Goal: Navigation & Orientation: Find specific page/section

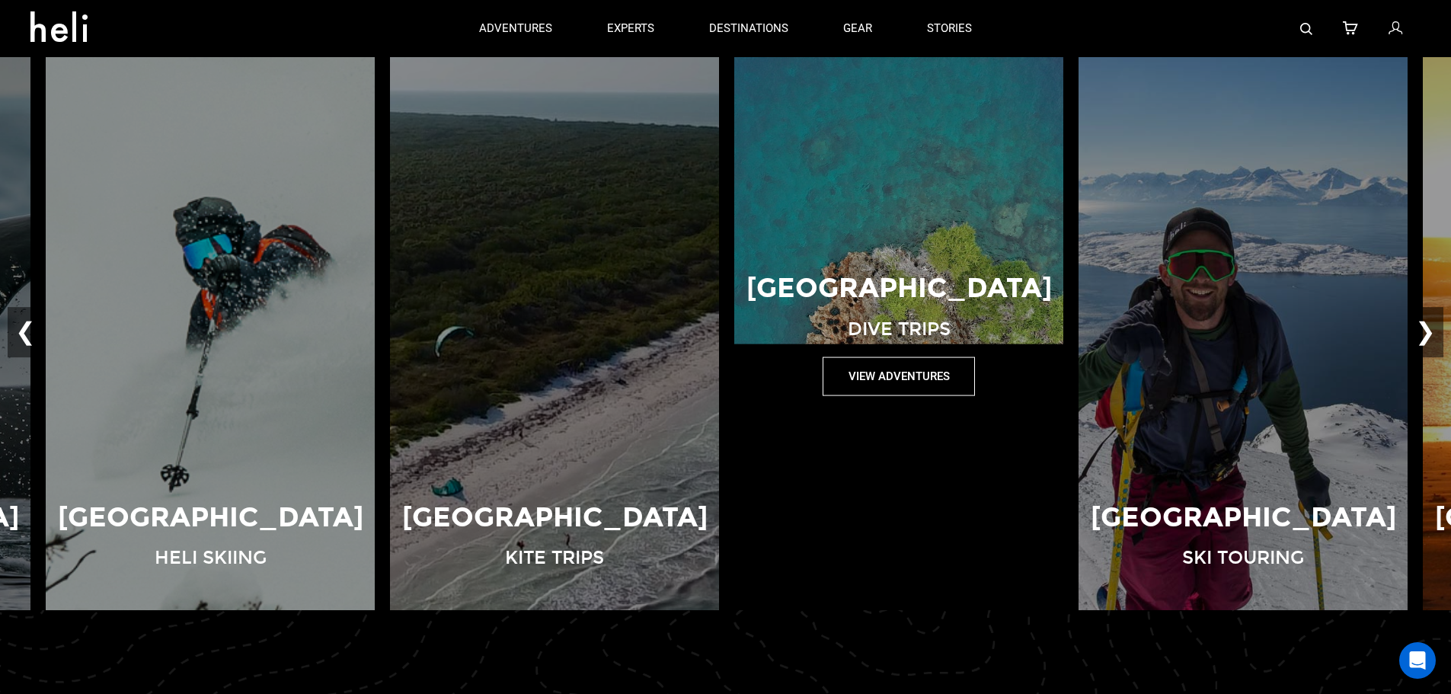
scroll to position [1066, 0]
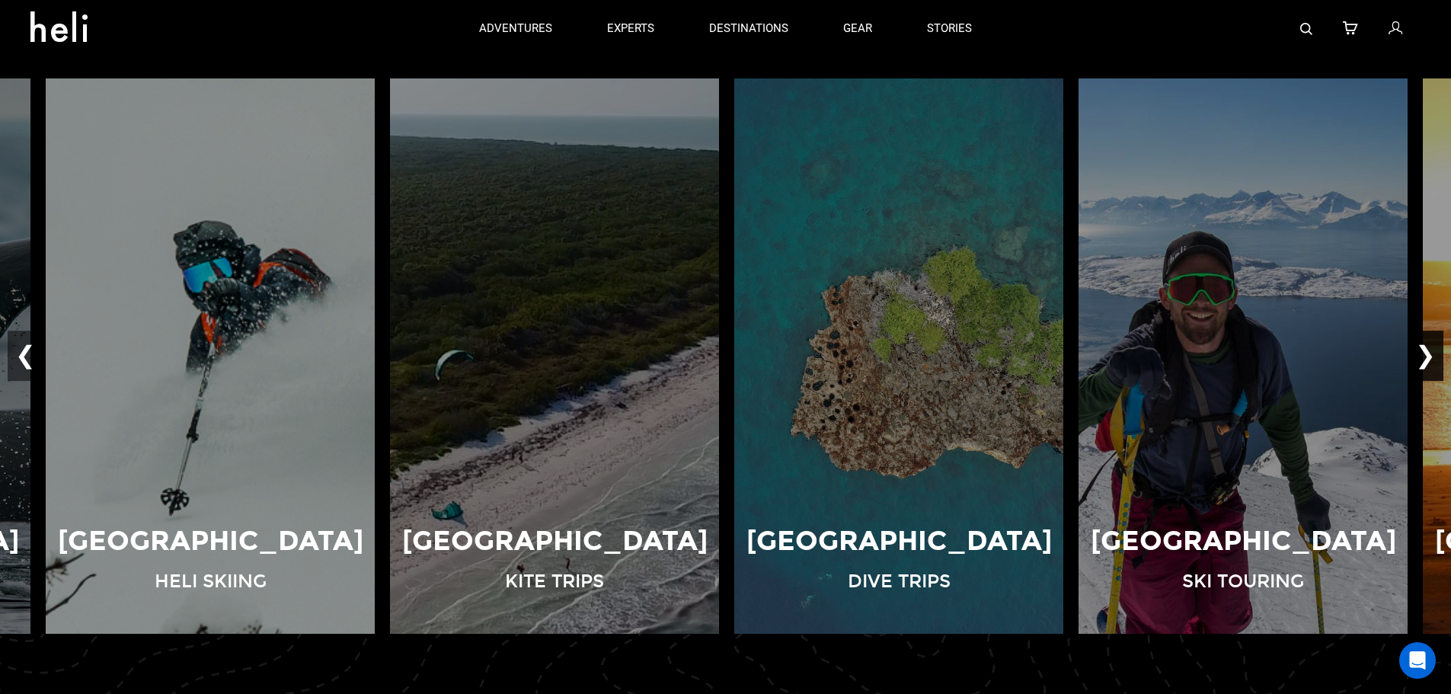
click at [1429, 347] on button "❯" at bounding box center [1426, 356] width 36 height 50
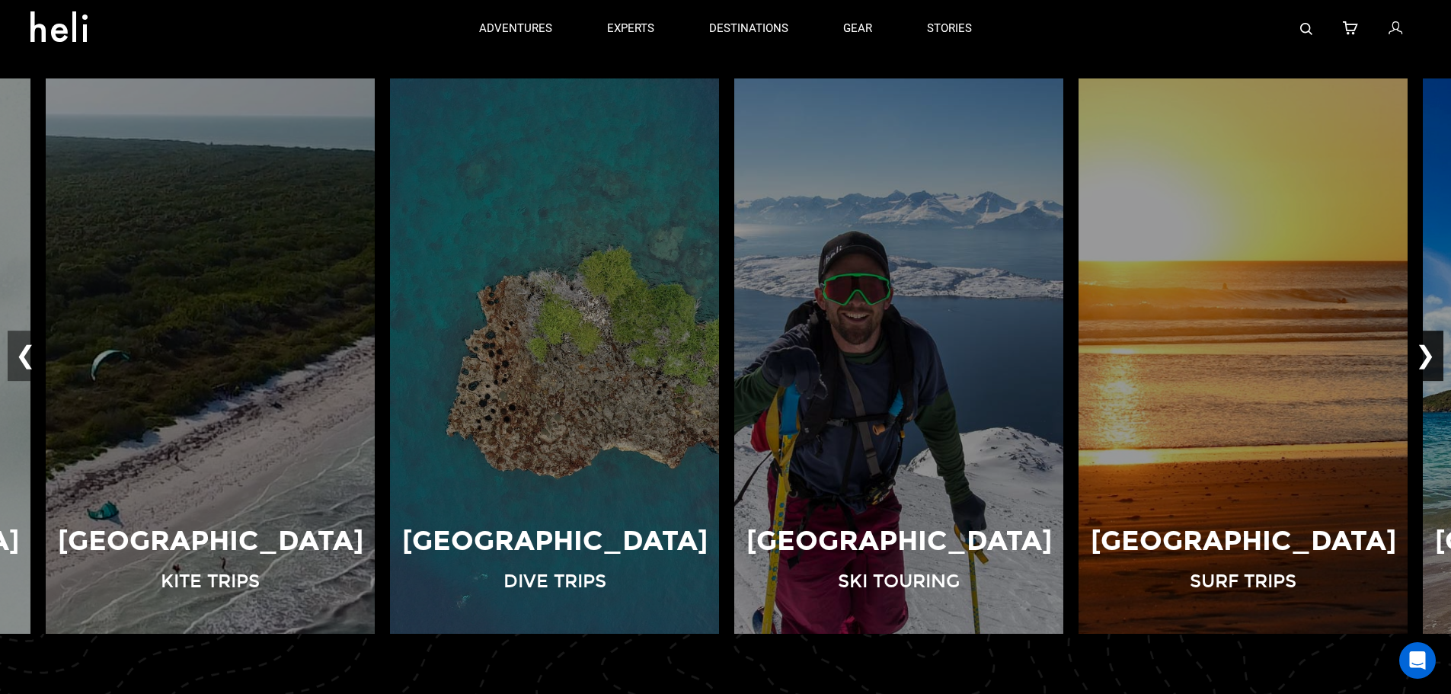
click at [1424, 347] on button "❯" at bounding box center [1426, 356] width 36 height 50
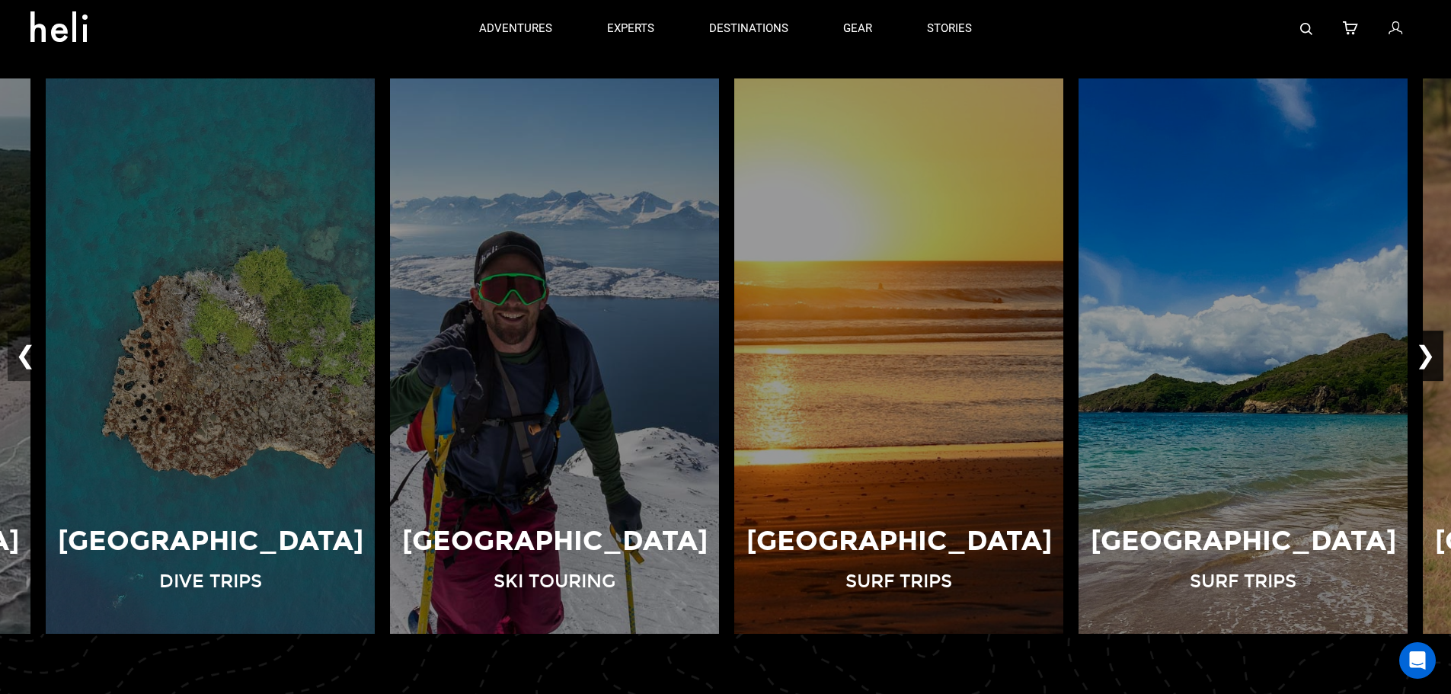
click at [1424, 347] on button "❯" at bounding box center [1426, 356] width 36 height 50
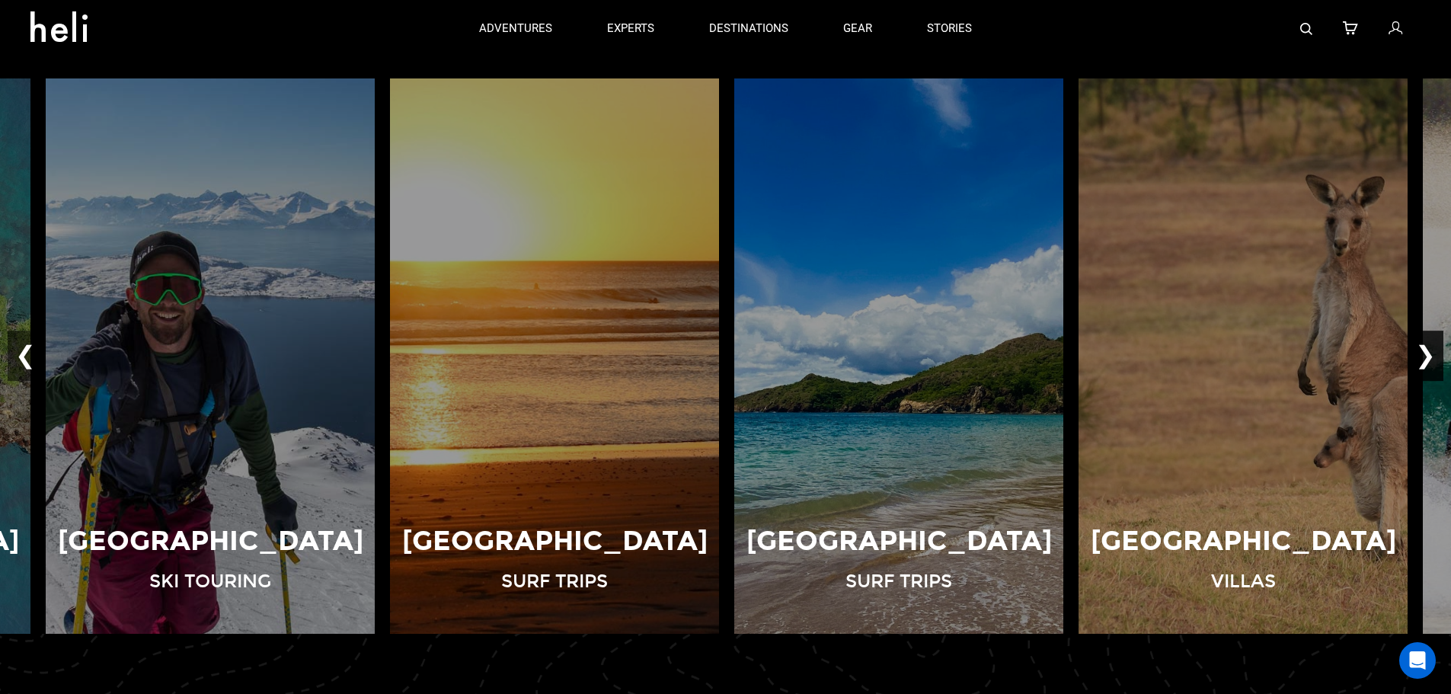
click at [1424, 347] on button "❯" at bounding box center [1426, 356] width 36 height 50
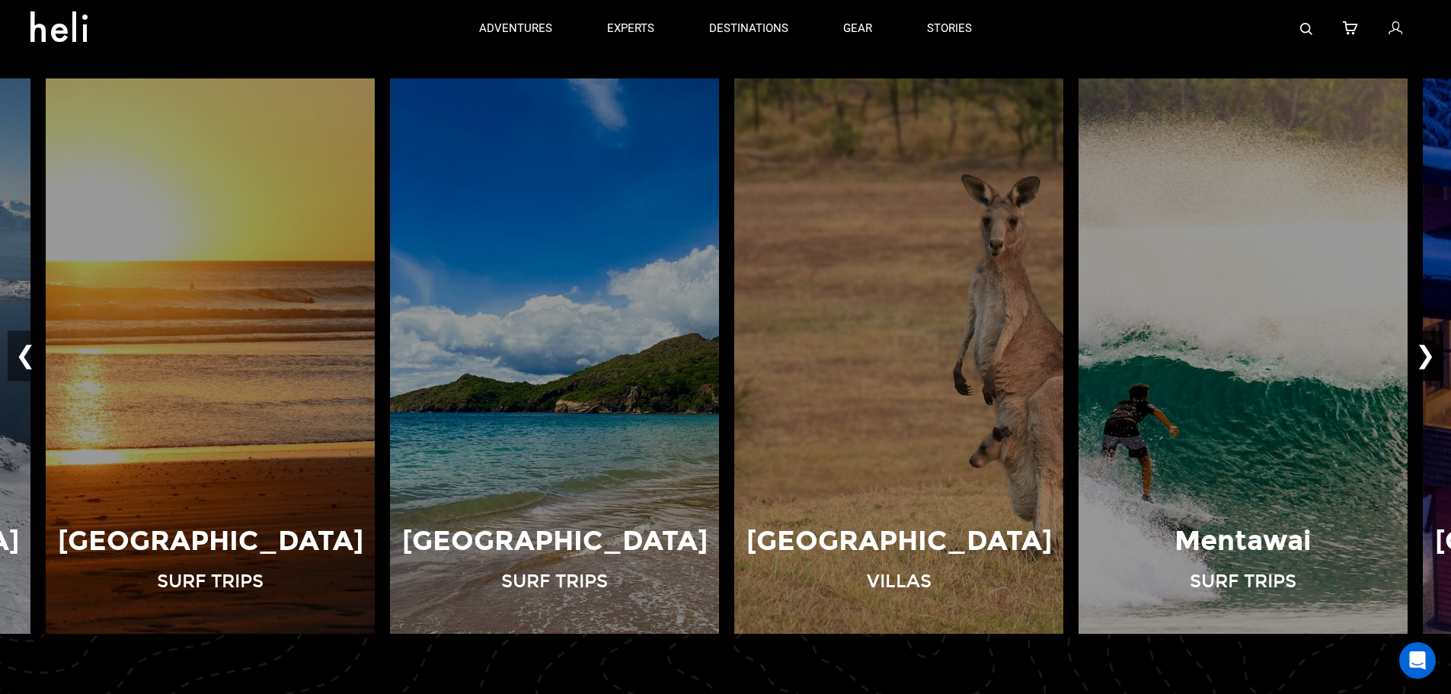
drag, startPoint x: 1424, startPoint y: 347, endPoint x: 1424, endPoint y: 366, distance: 19.8
click at [1424, 366] on button "❯" at bounding box center [1426, 356] width 36 height 50
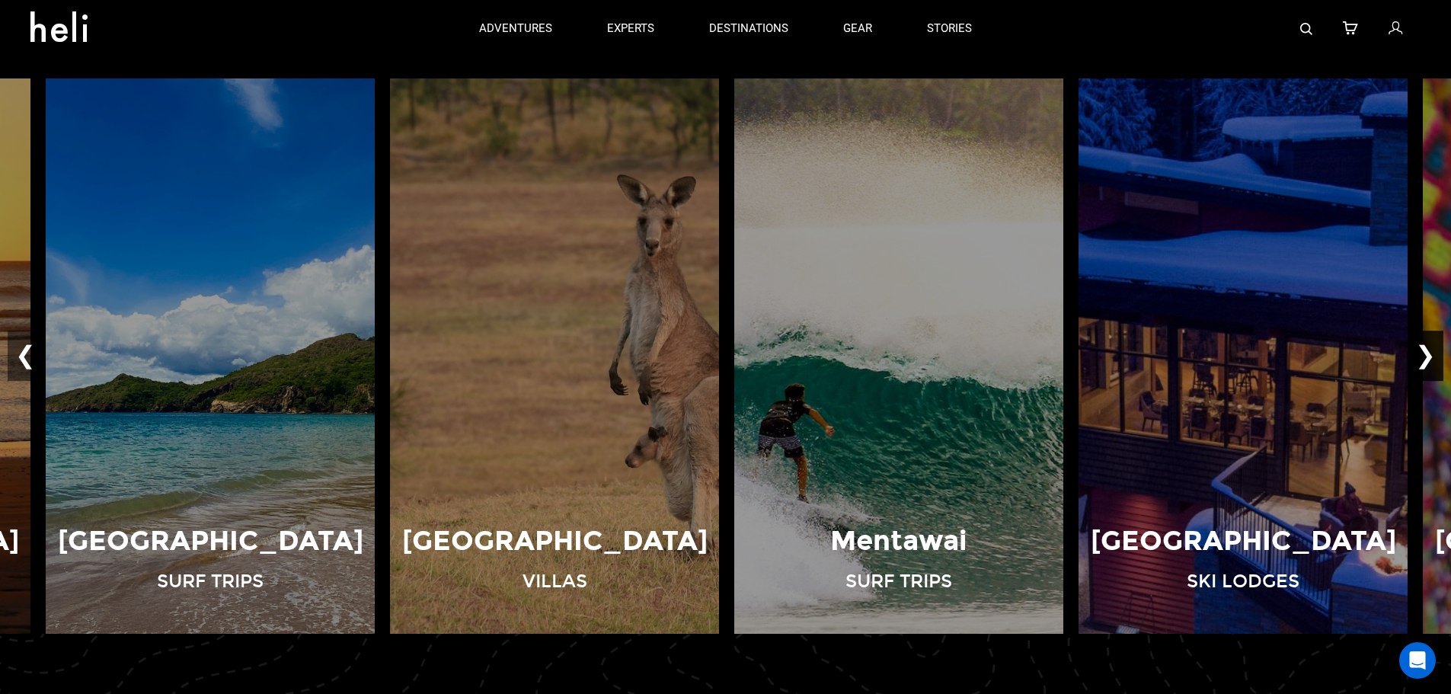
click at [1422, 358] on button "❯" at bounding box center [1426, 356] width 36 height 50
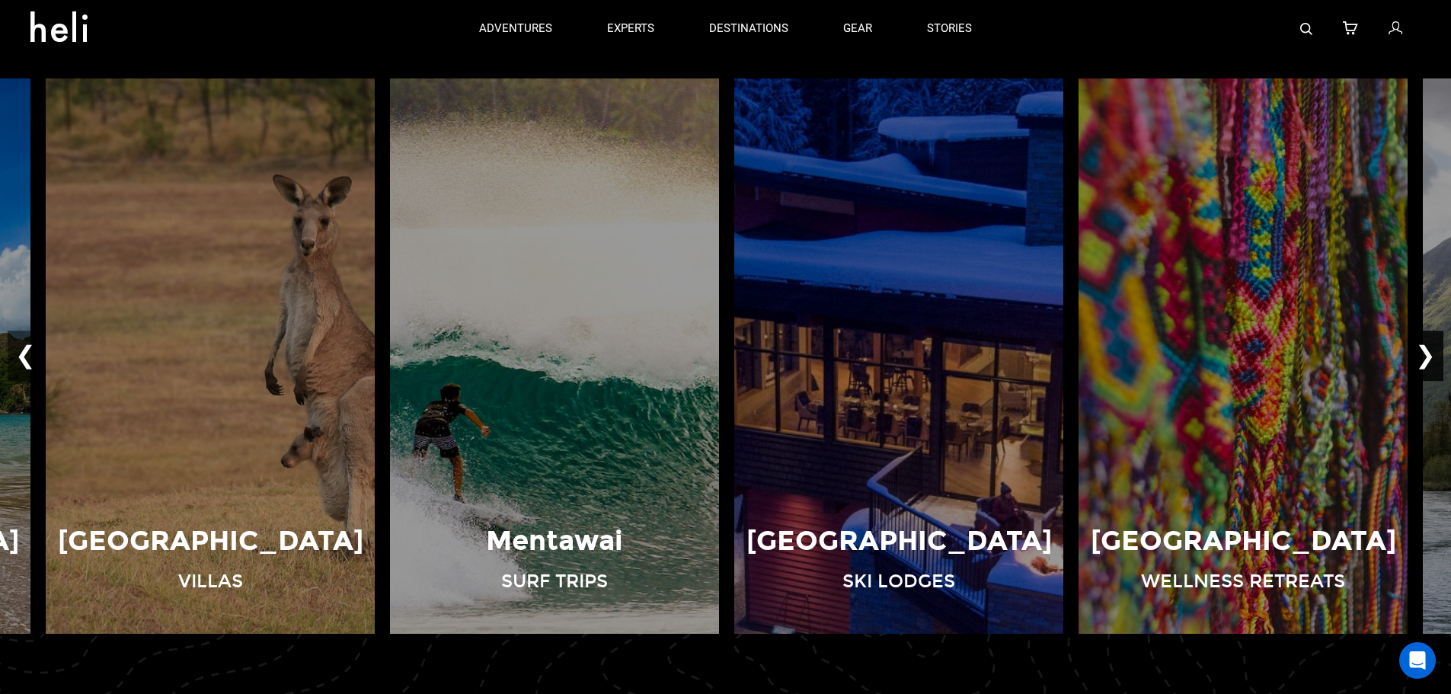
click at [1420, 353] on button "❯" at bounding box center [1426, 356] width 36 height 50
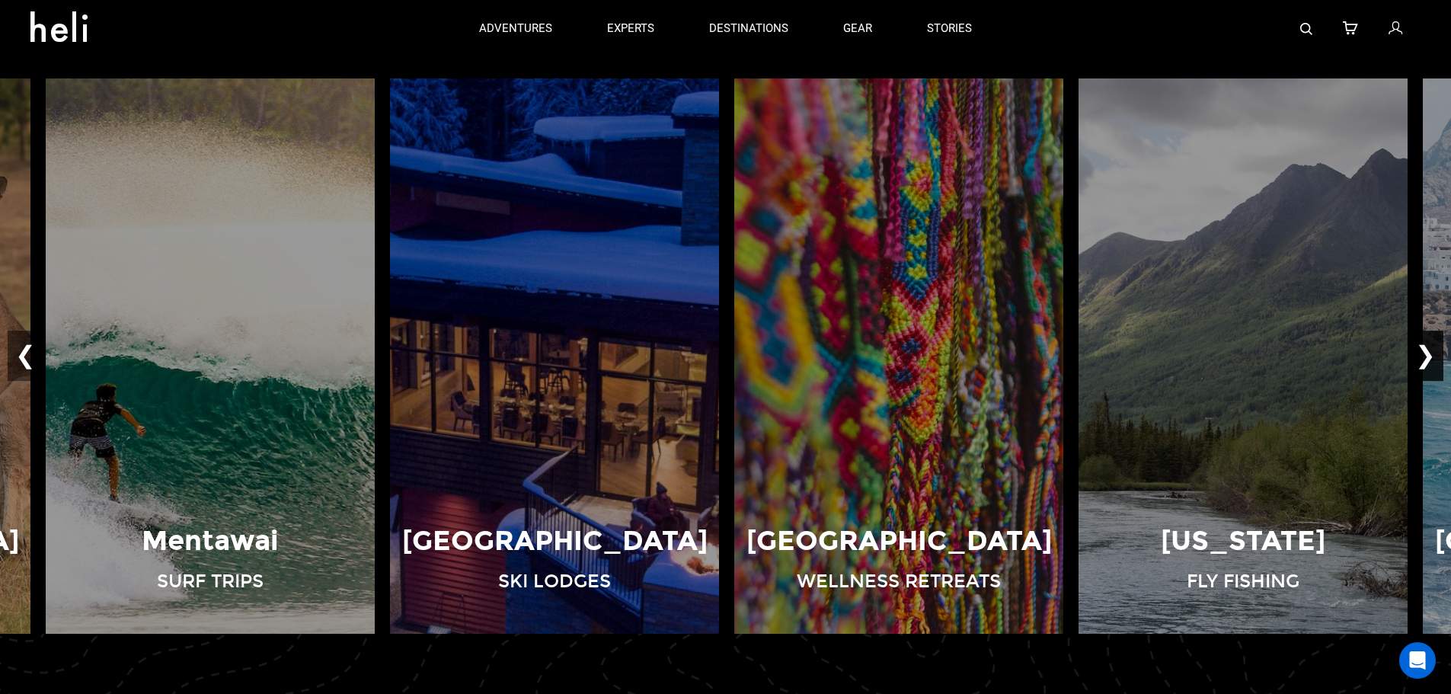
click at [1419, 350] on button "❯" at bounding box center [1426, 356] width 36 height 50
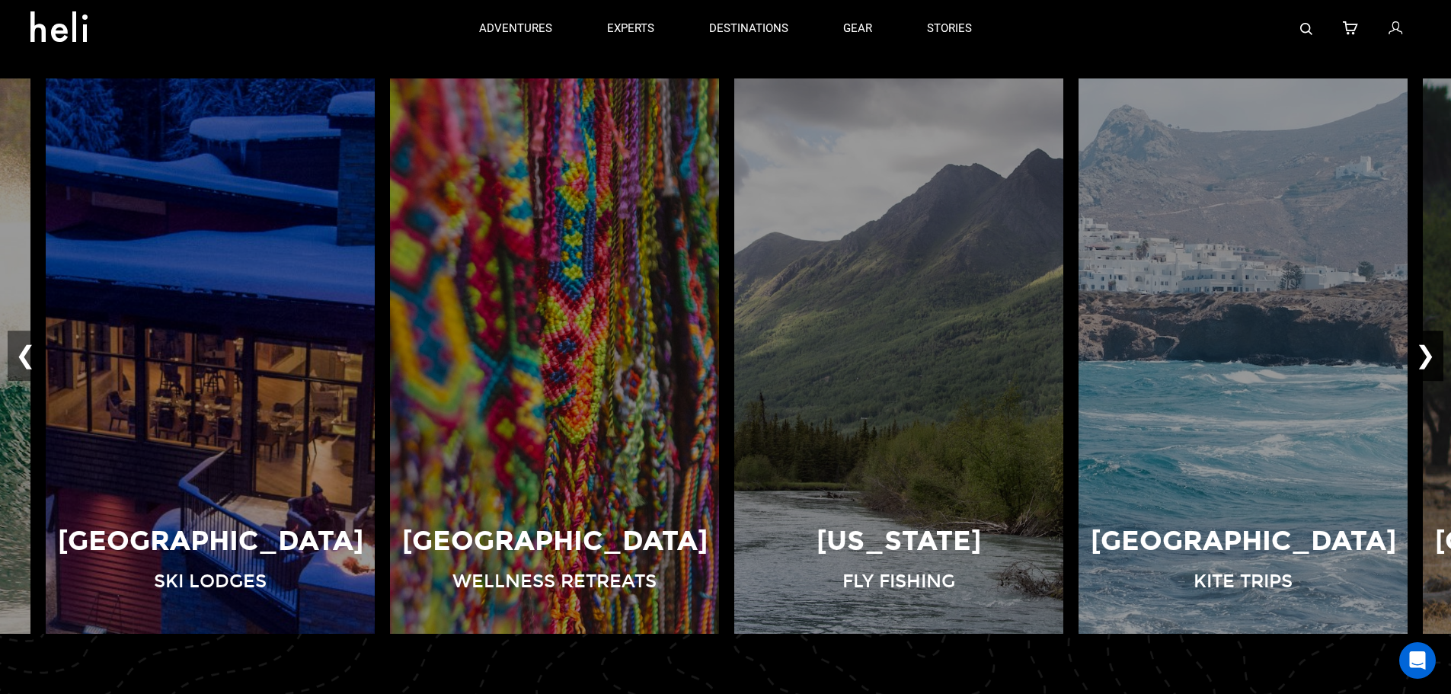
click at [1419, 350] on button "❯" at bounding box center [1426, 356] width 36 height 50
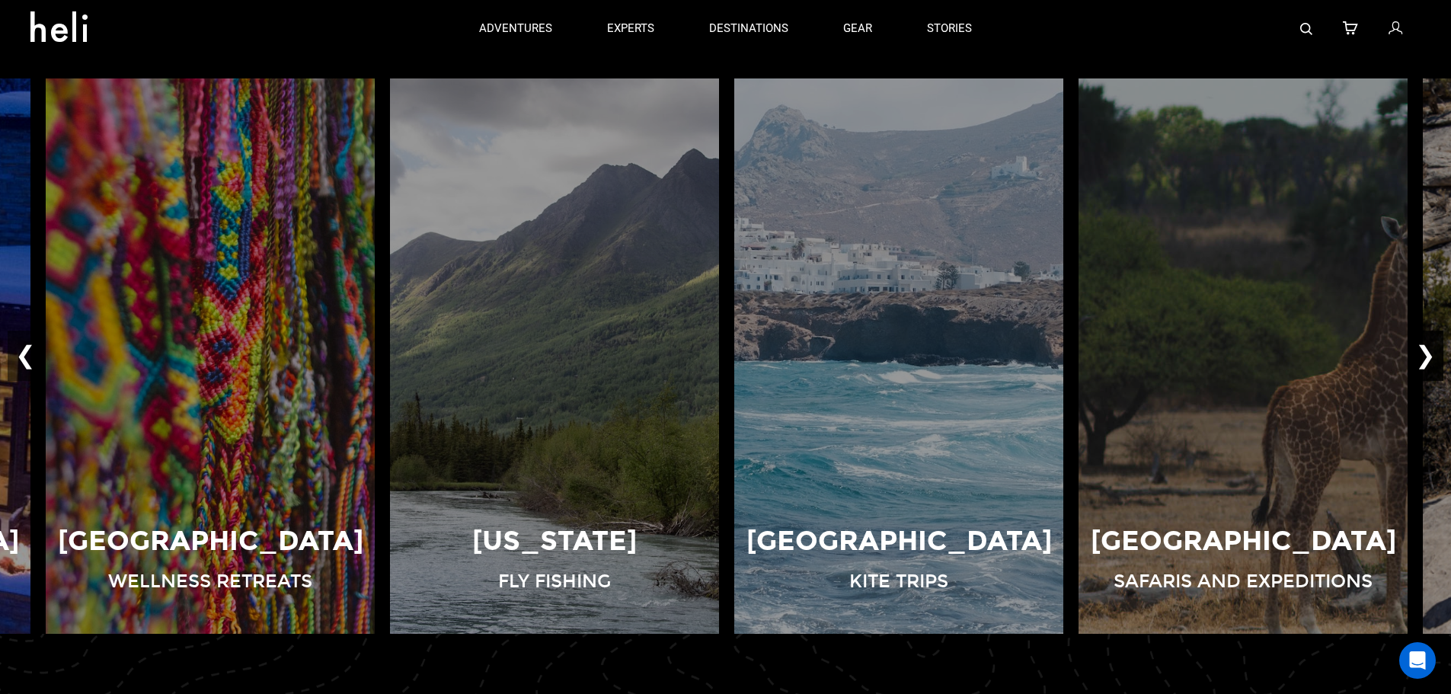
click at [1419, 350] on button "❯" at bounding box center [1426, 356] width 36 height 50
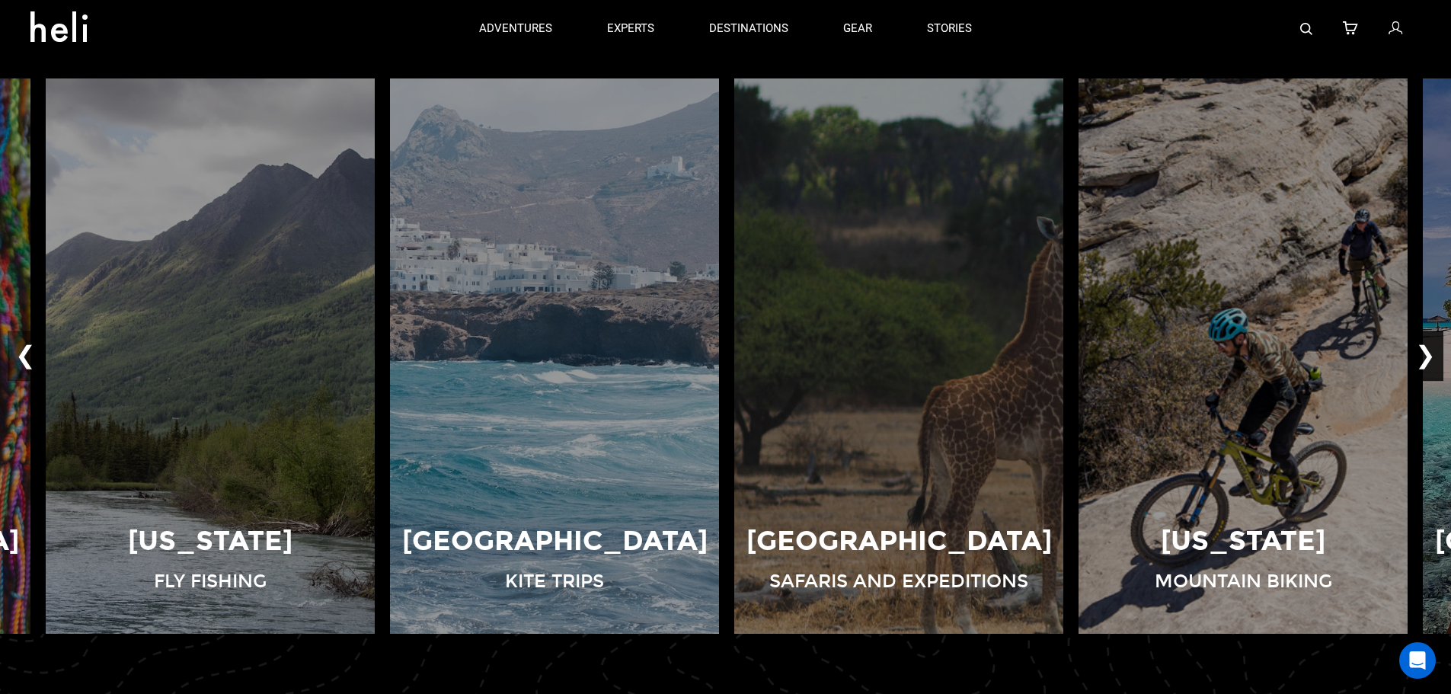
click at [1427, 348] on button "❯" at bounding box center [1426, 356] width 36 height 50
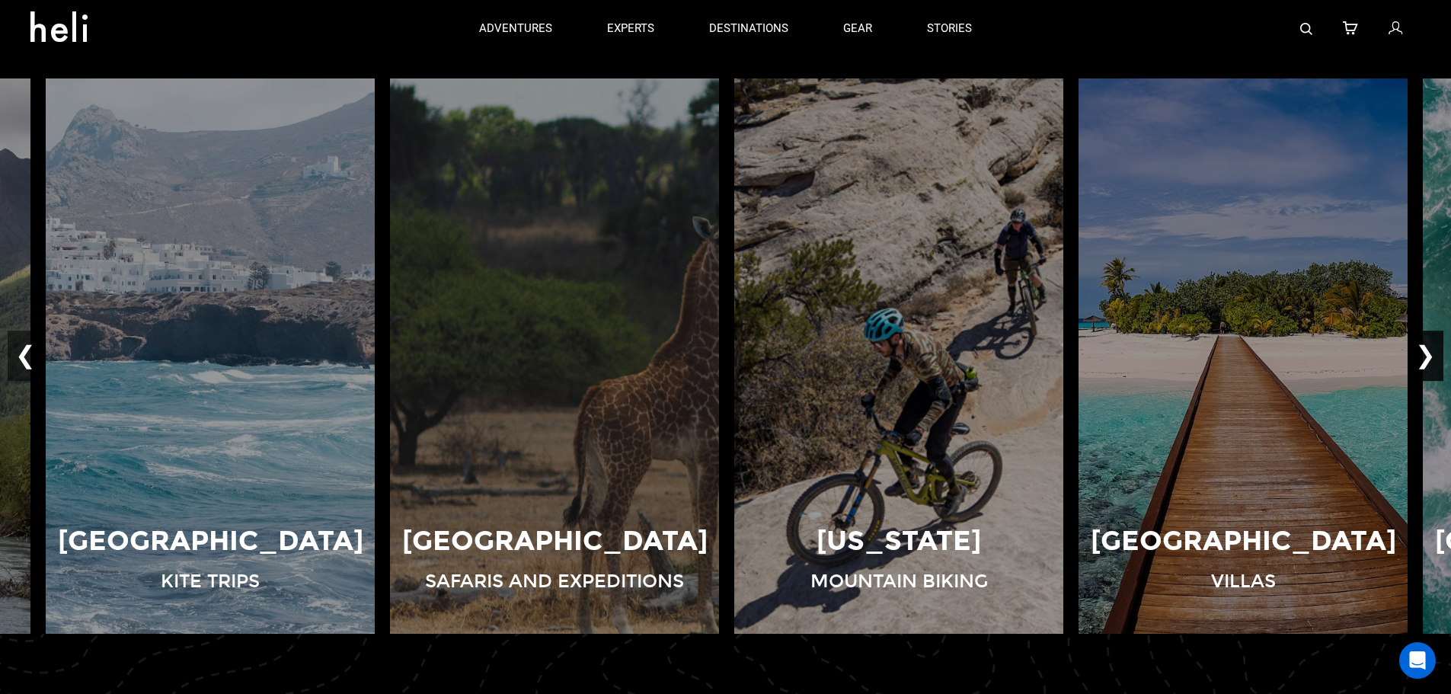
click at [1427, 348] on button "❯" at bounding box center [1426, 356] width 36 height 50
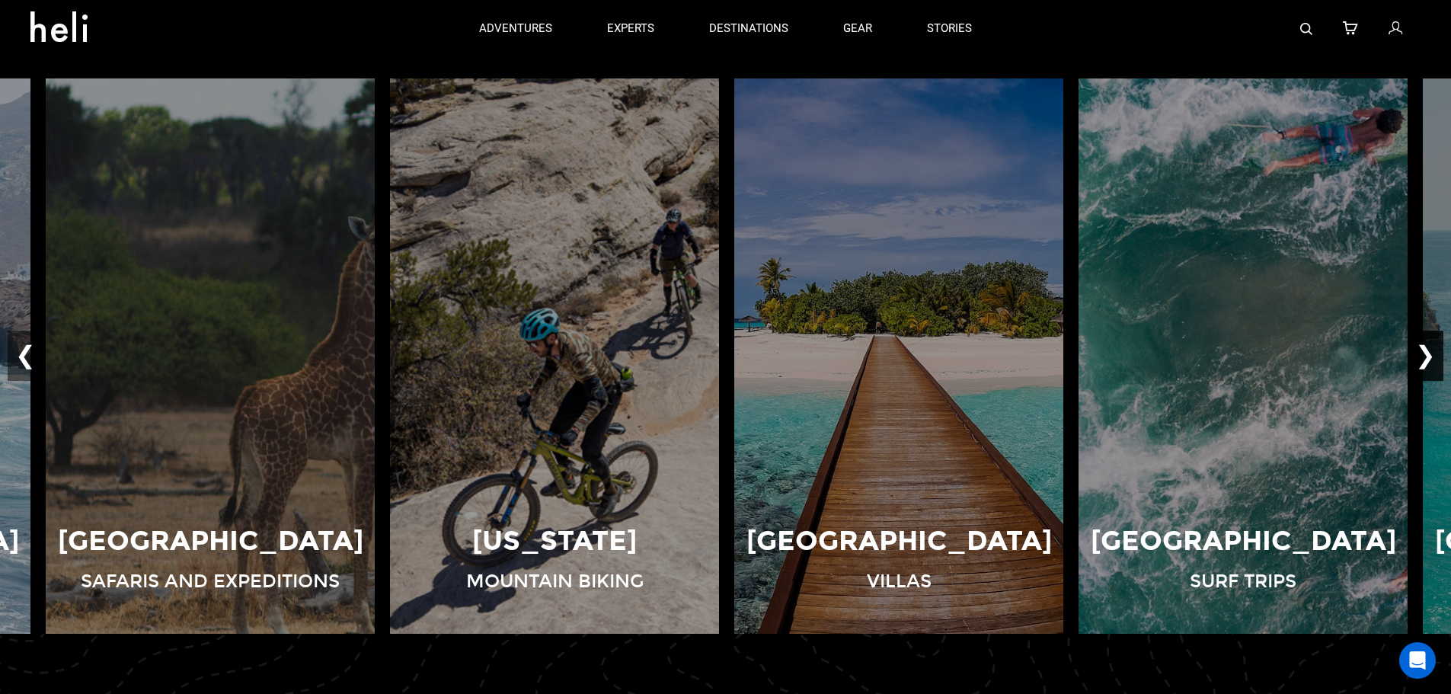
click at [1427, 348] on button "❯" at bounding box center [1426, 356] width 36 height 50
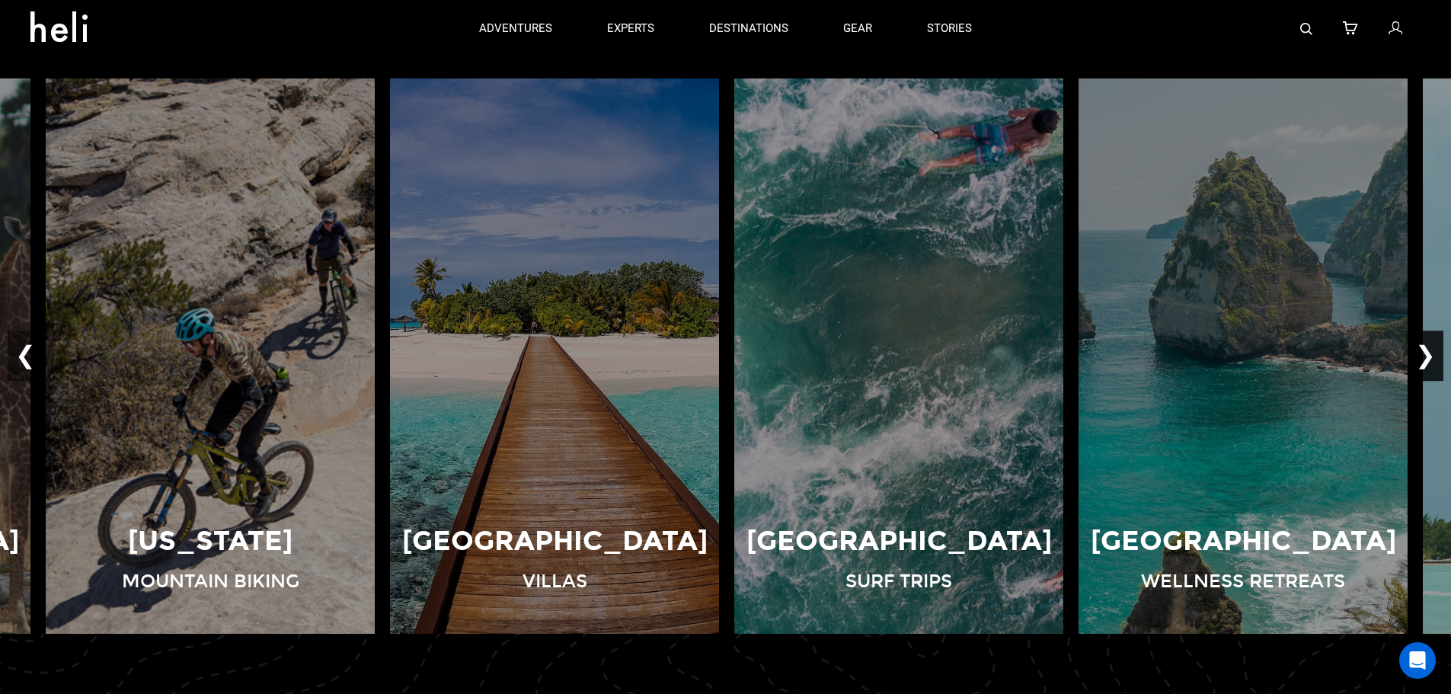
click at [1427, 348] on button "❯" at bounding box center [1426, 356] width 36 height 50
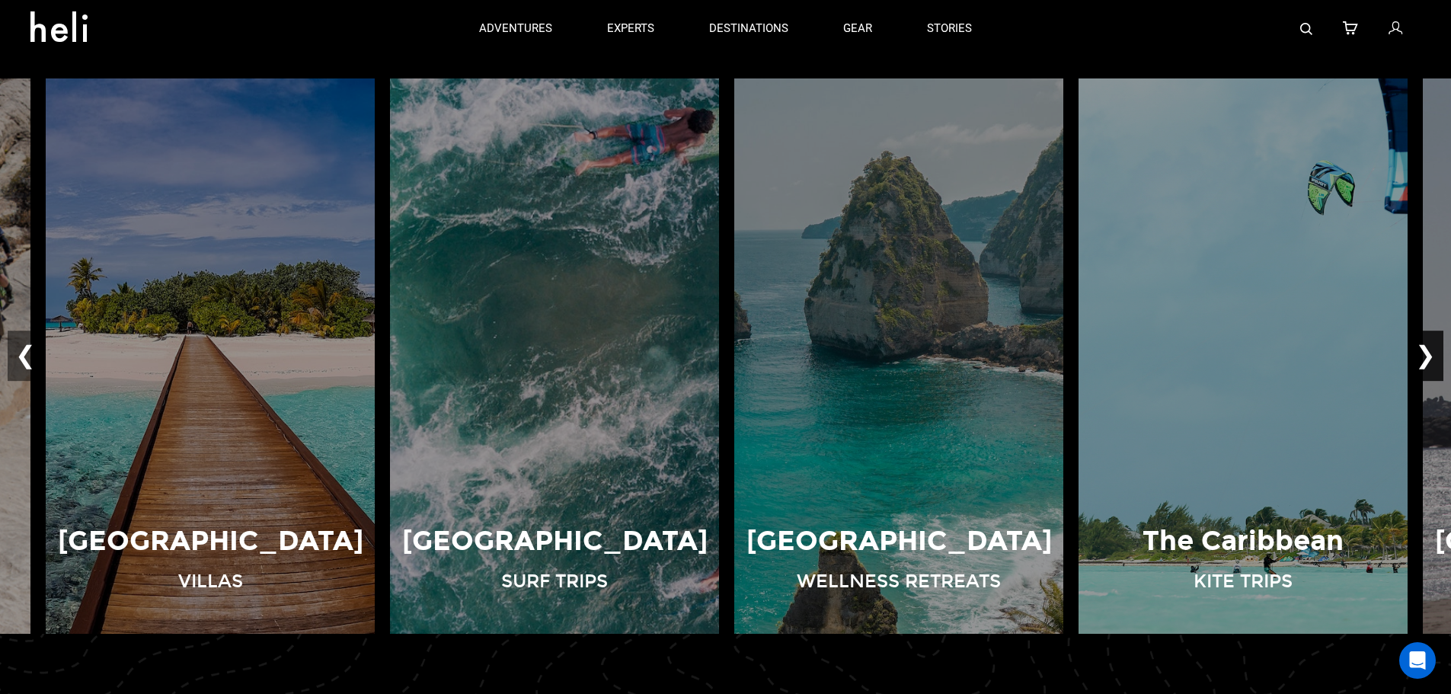
click at [1427, 348] on button "❯" at bounding box center [1426, 356] width 36 height 50
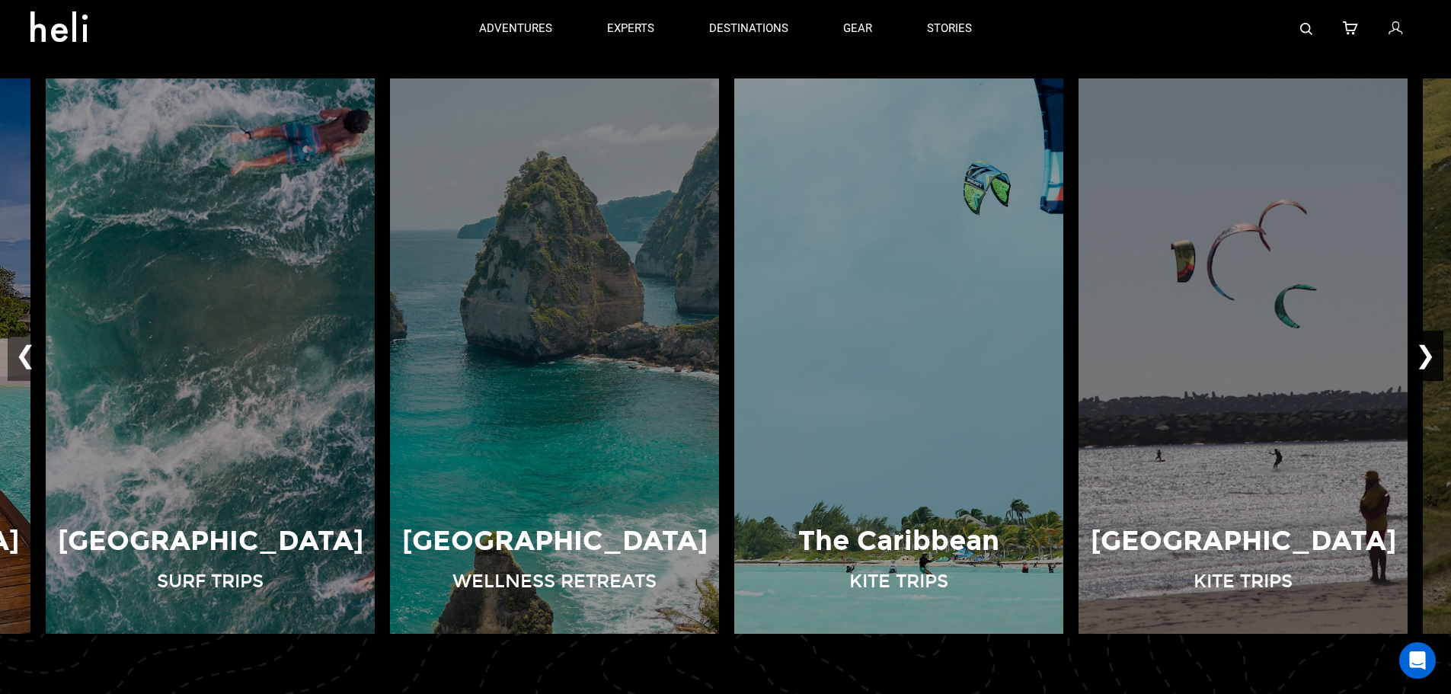
click at [1427, 348] on button "❯" at bounding box center [1426, 356] width 36 height 50
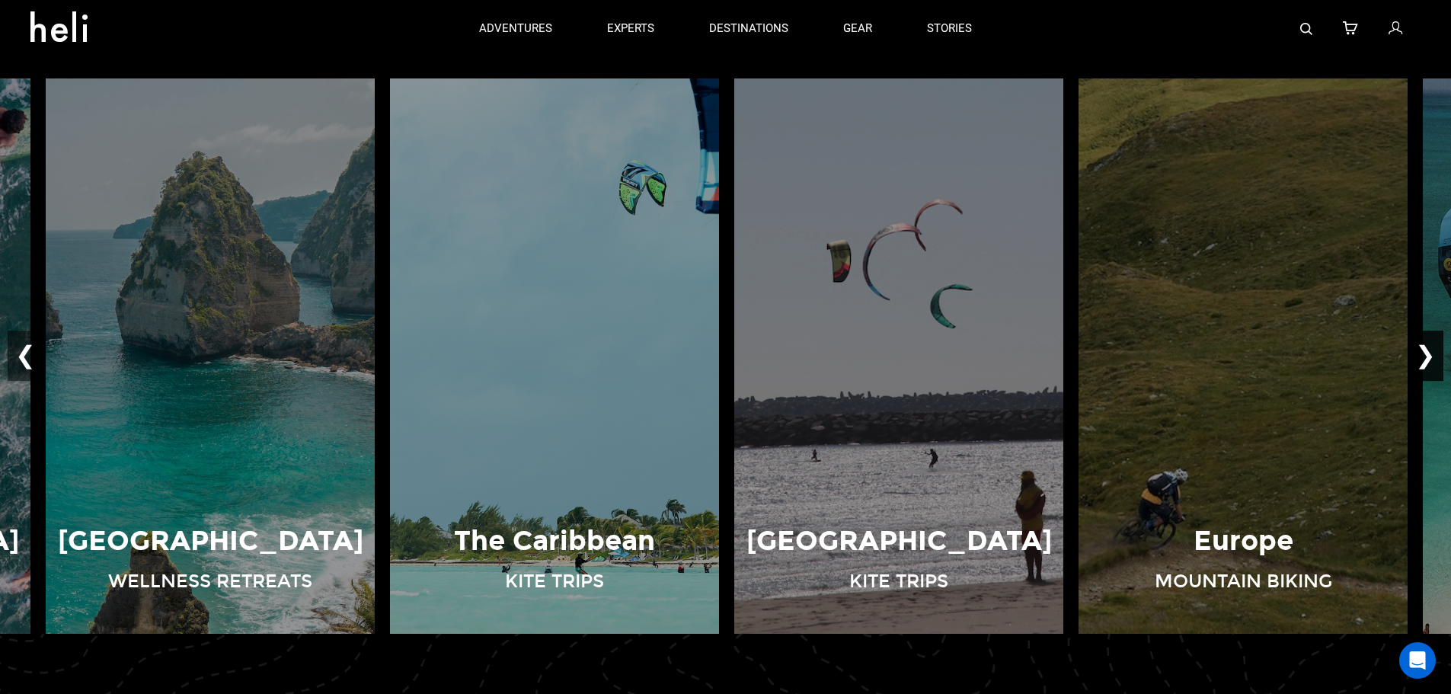
click at [1427, 348] on button "❯" at bounding box center [1426, 356] width 36 height 50
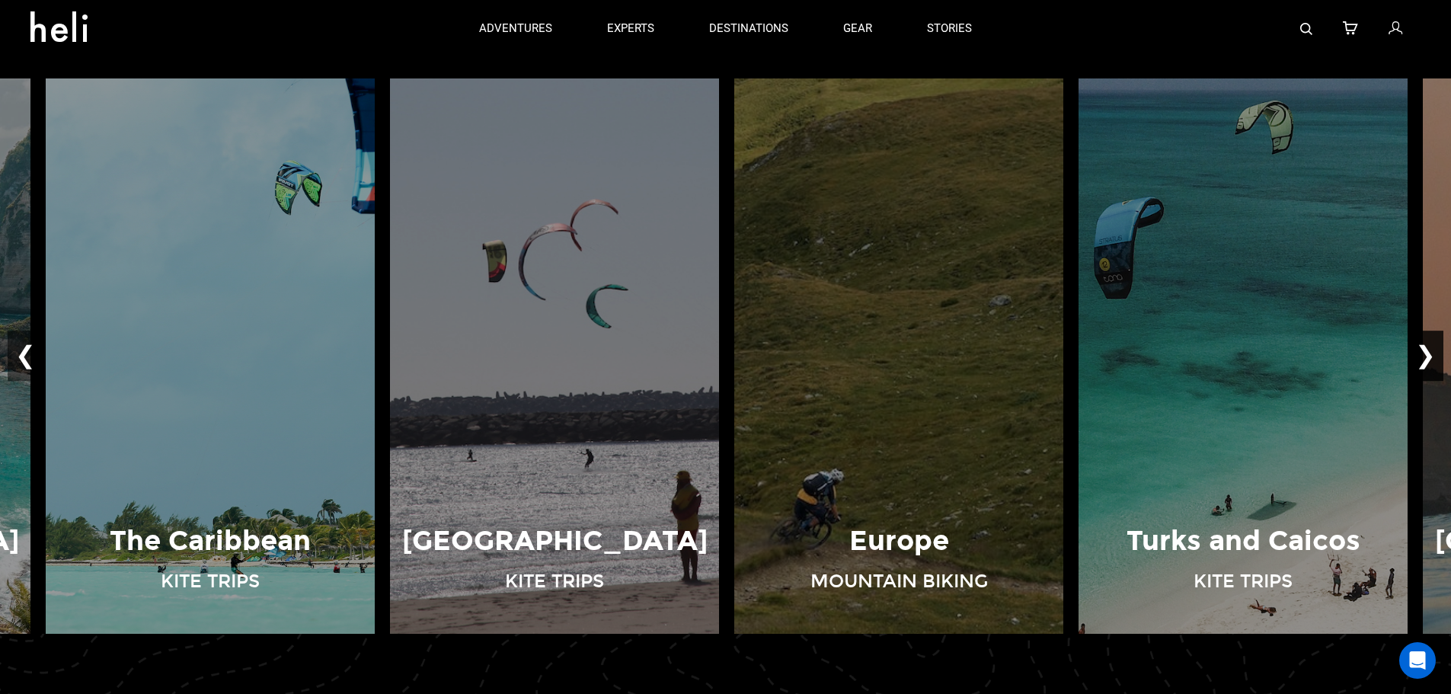
click at [1427, 348] on button "❯" at bounding box center [1426, 356] width 36 height 50
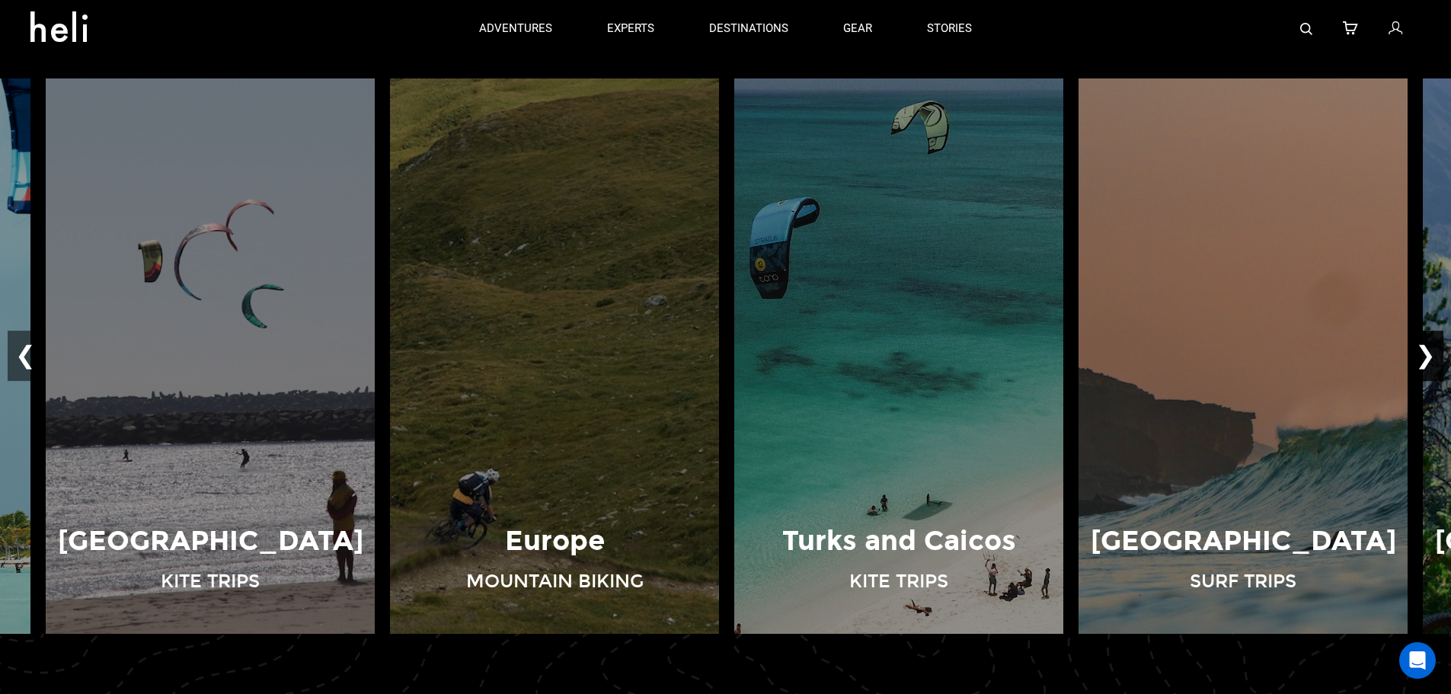
click at [1427, 348] on button "❯" at bounding box center [1426, 356] width 36 height 50
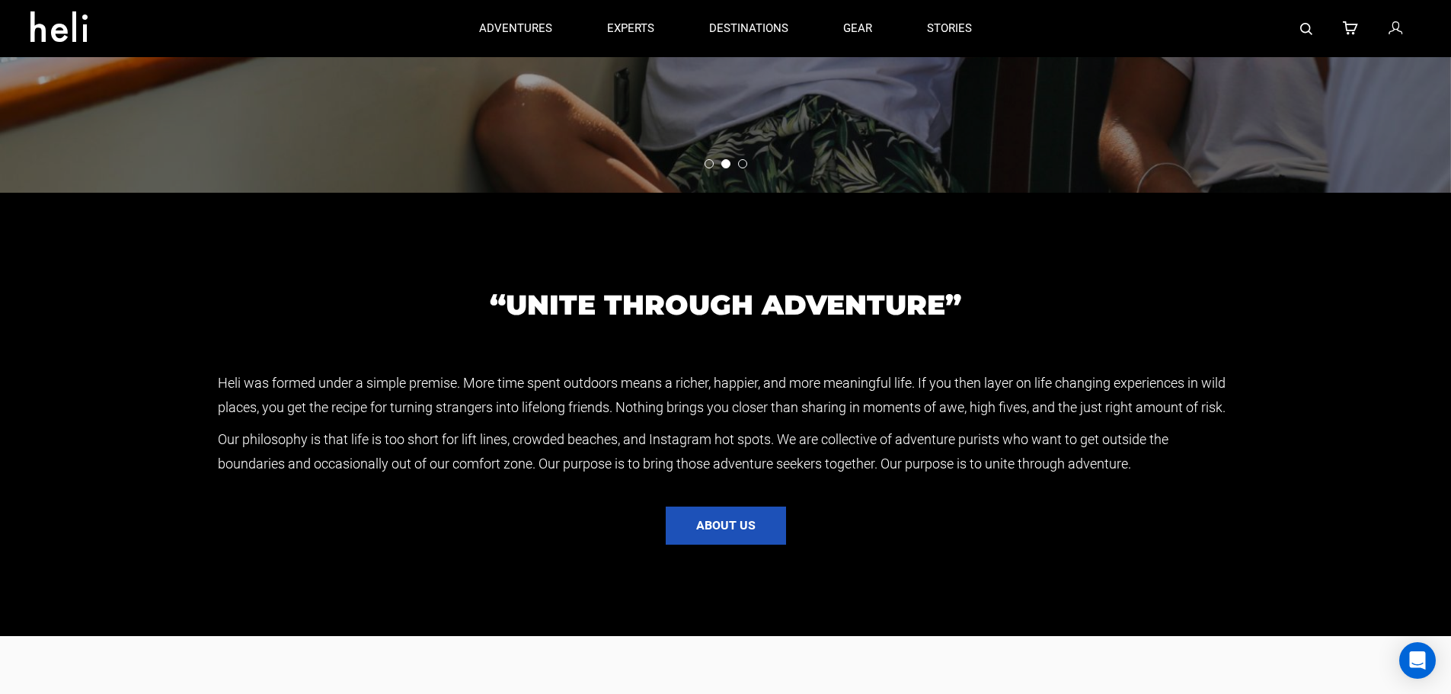
scroll to position [2523, 0]
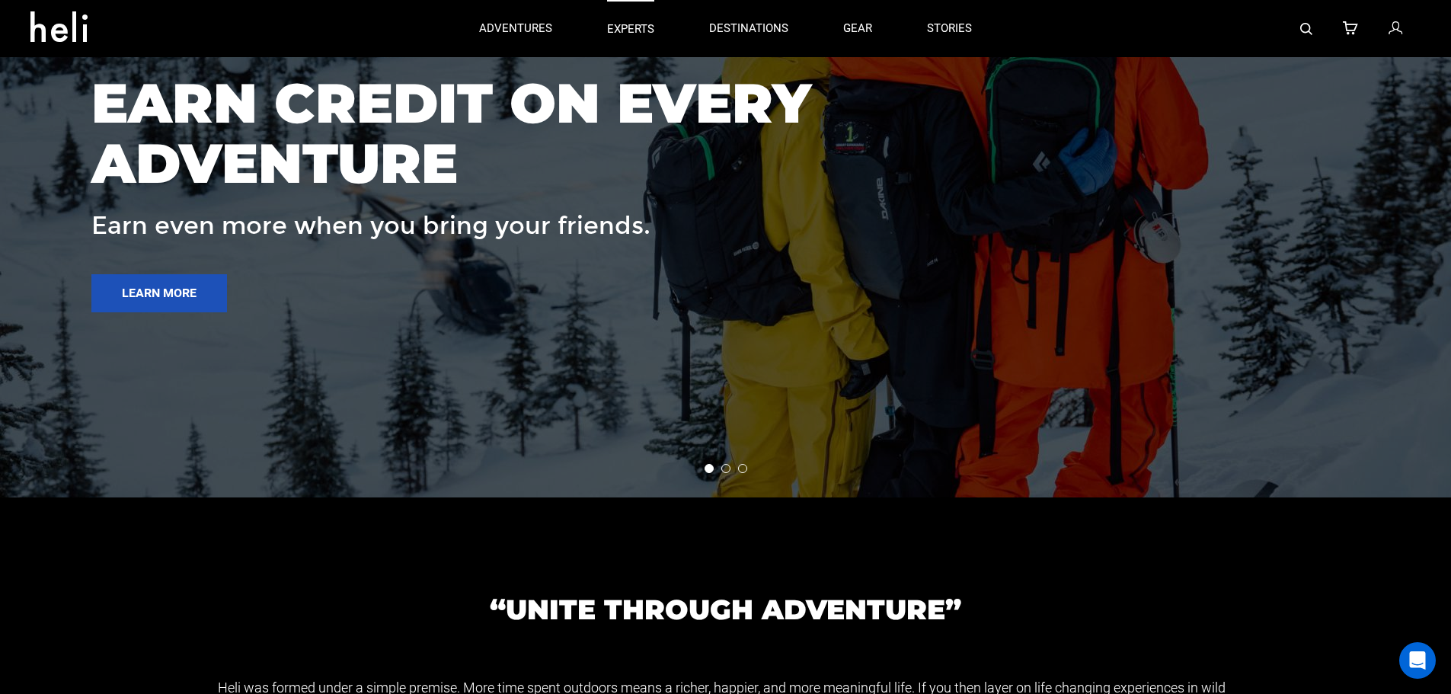
click at [647, 32] on p "experts" at bounding box center [630, 29] width 47 height 16
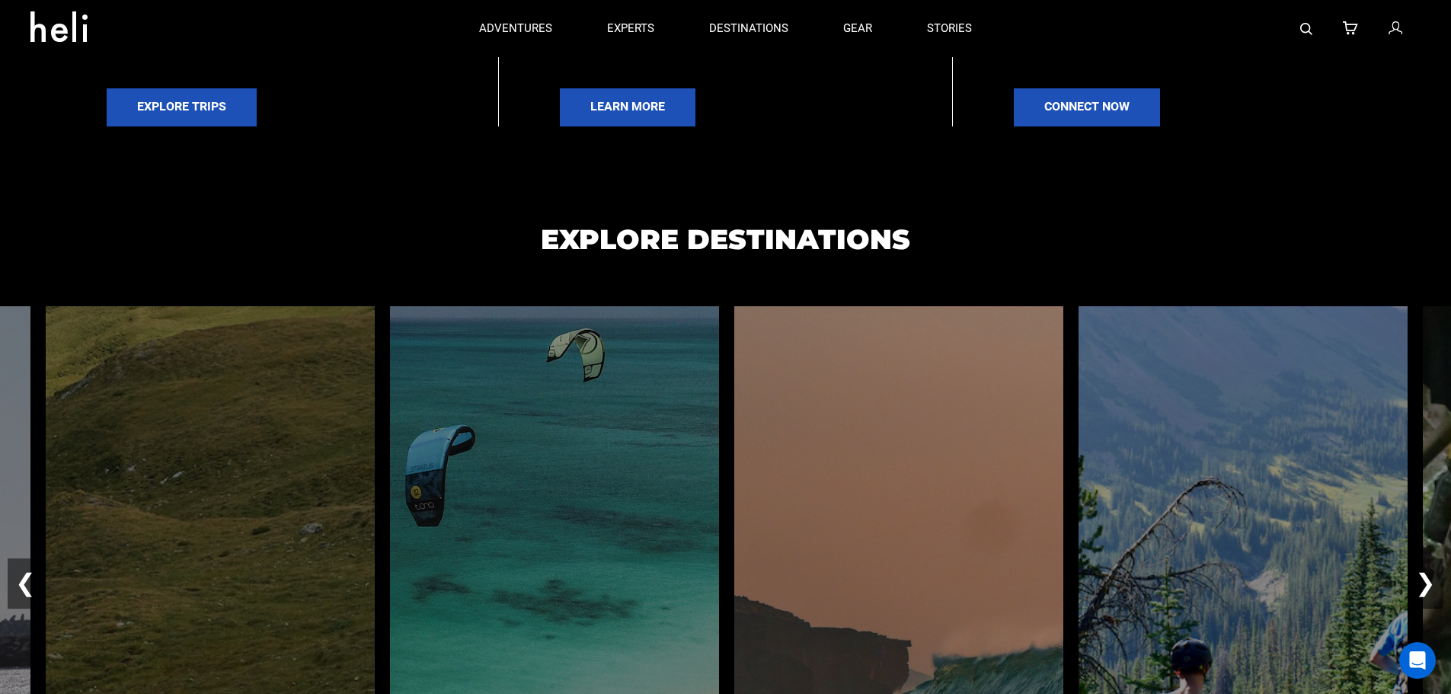
scroll to position [695, 0]
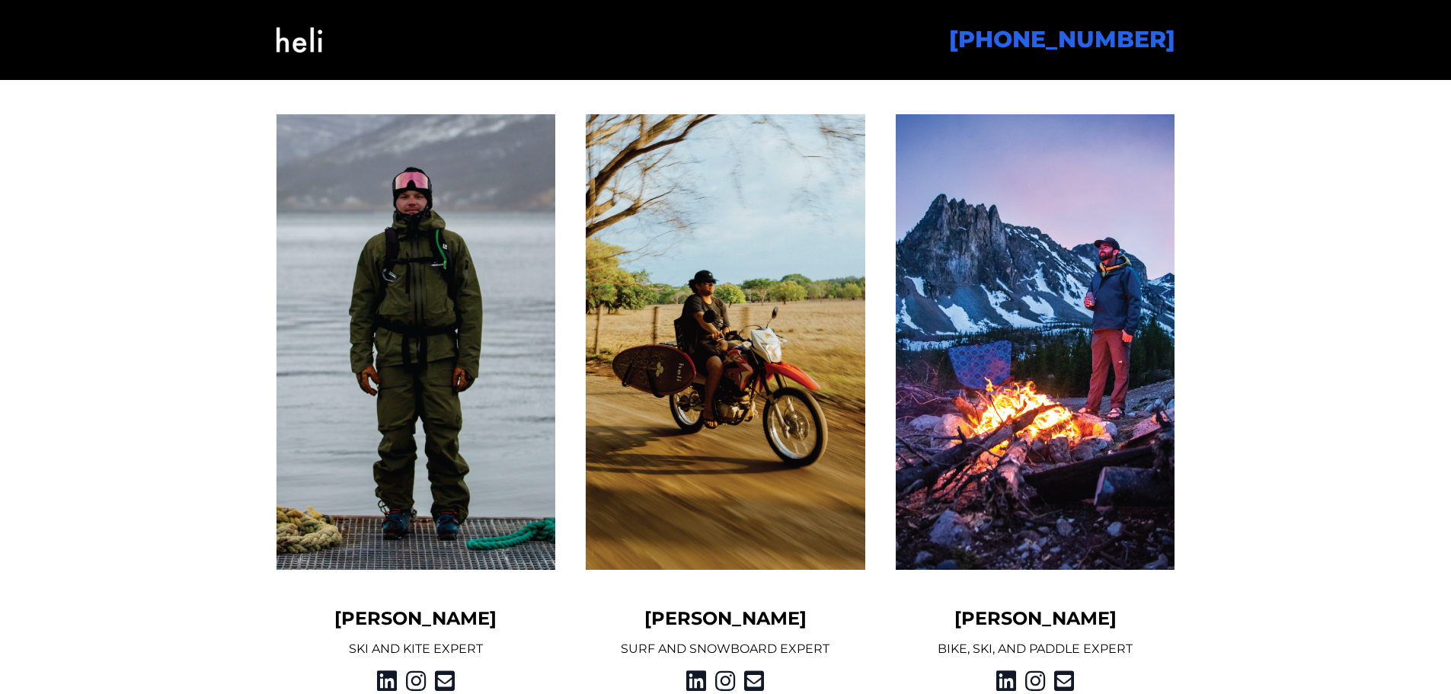
scroll to position [1219, 0]
